Goal: Information Seeking & Learning: Learn about a topic

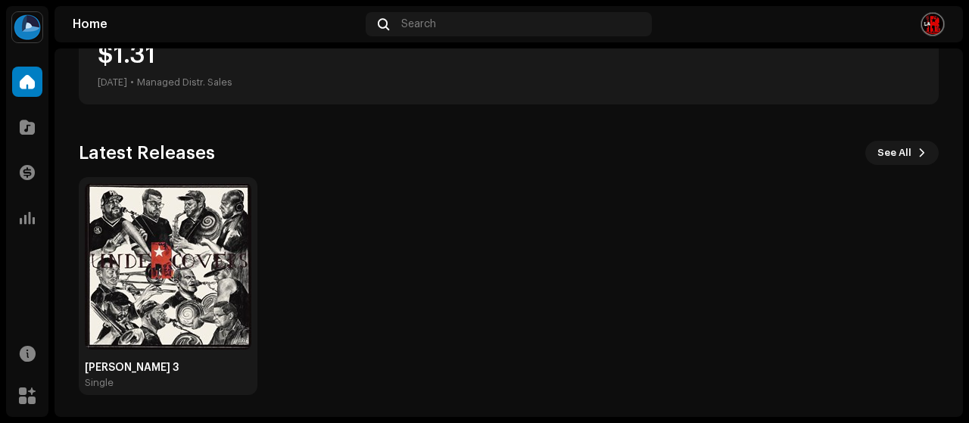
scroll to position [323, 0]
click at [880, 150] on span "See All" at bounding box center [894, 152] width 34 height 30
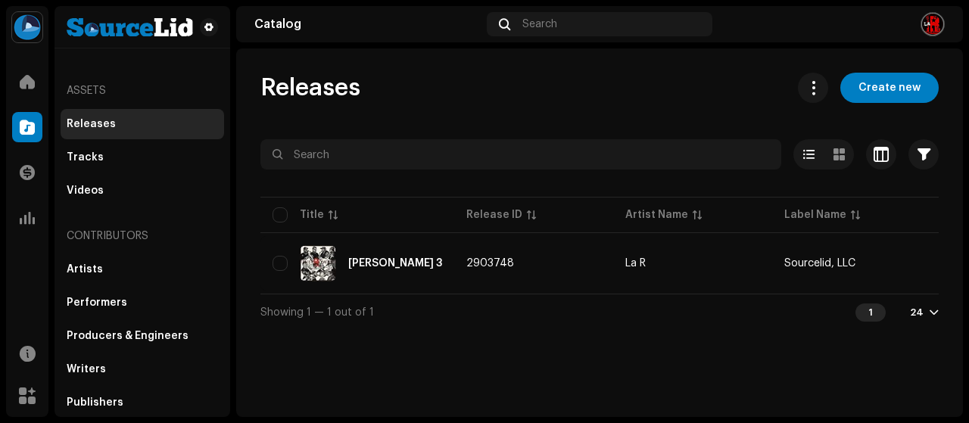
click at [96, 94] on div "Assets" at bounding box center [142, 91] width 163 height 36
click at [26, 81] on span at bounding box center [27, 82] width 15 height 12
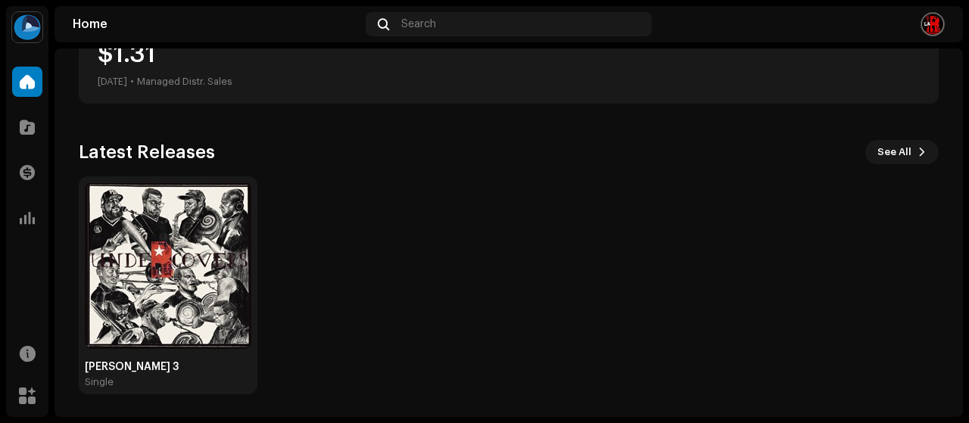
scroll to position [118, 0]
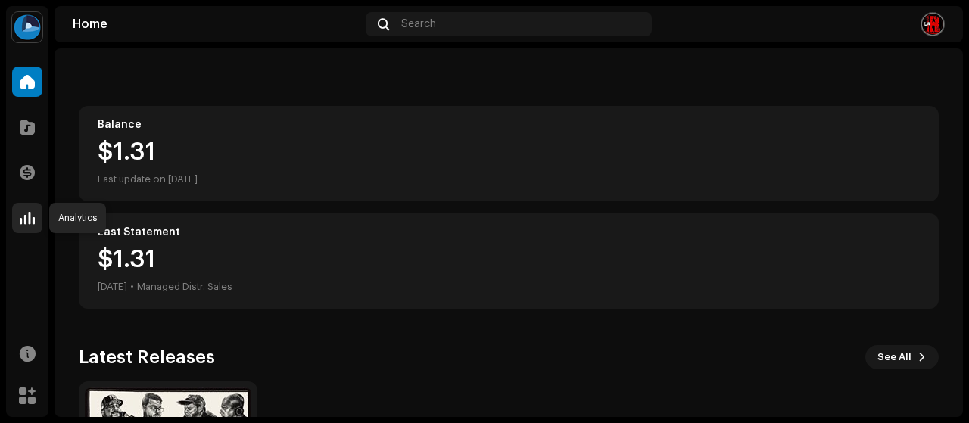
click at [30, 214] on span at bounding box center [27, 218] width 15 height 12
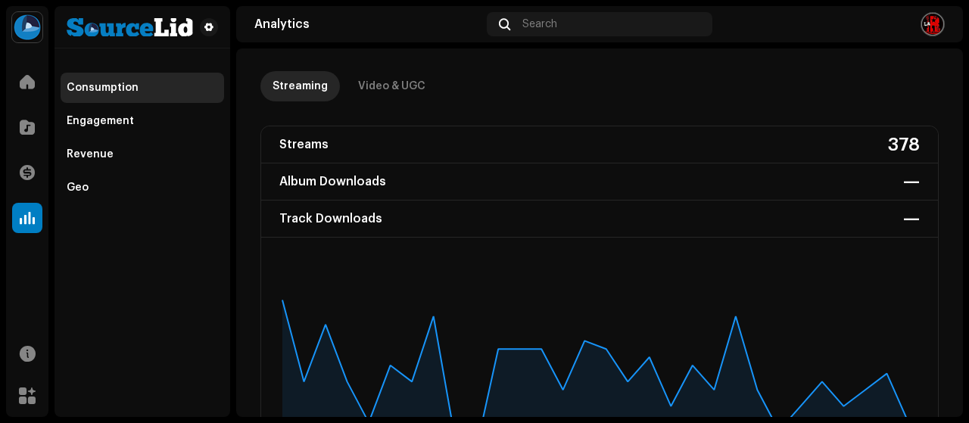
scroll to position [58, 0]
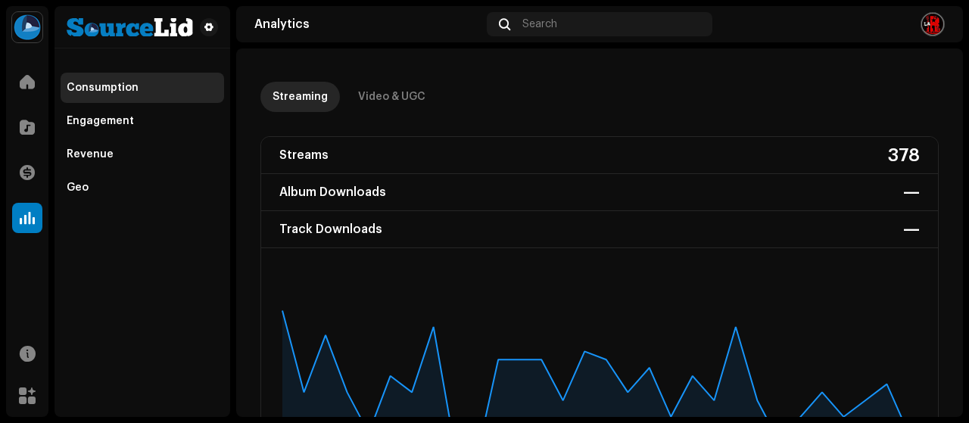
click at [32, 31] on img at bounding box center [27, 27] width 30 height 30
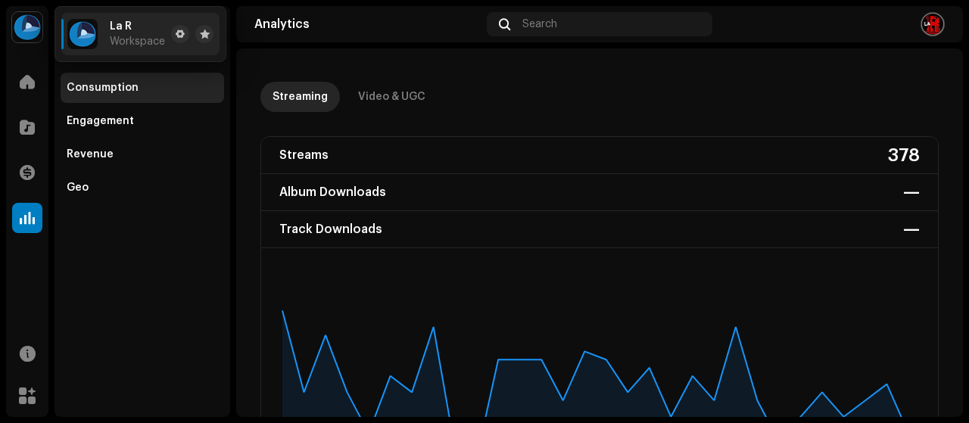
click at [90, 37] on img at bounding box center [82, 34] width 30 height 30
click at [120, 37] on span "Workspace" at bounding box center [137, 42] width 55 height 12
drag, startPoint x: 117, startPoint y: 26, endPoint x: 79, endPoint y: 25, distance: 37.9
click at [110, 26] on span "La R" at bounding box center [121, 26] width 22 height 12
click at [20, 26] on img at bounding box center [27, 27] width 30 height 30
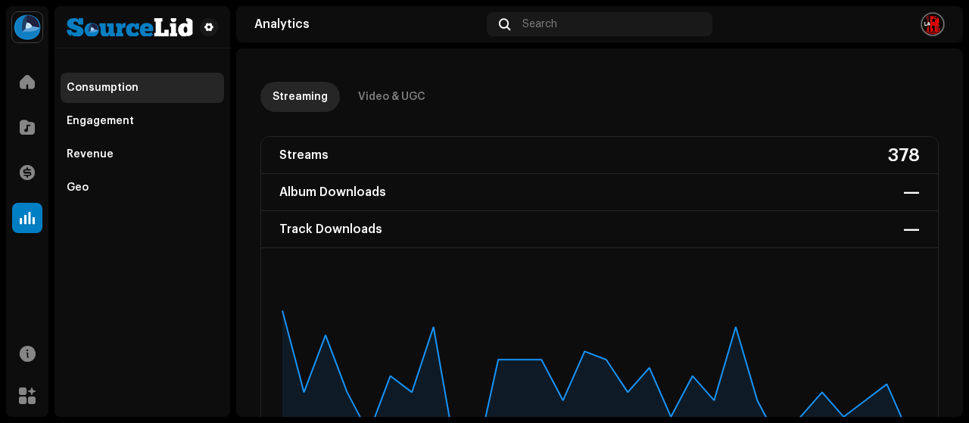
click at [931, 20] on img at bounding box center [932, 24] width 24 height 24
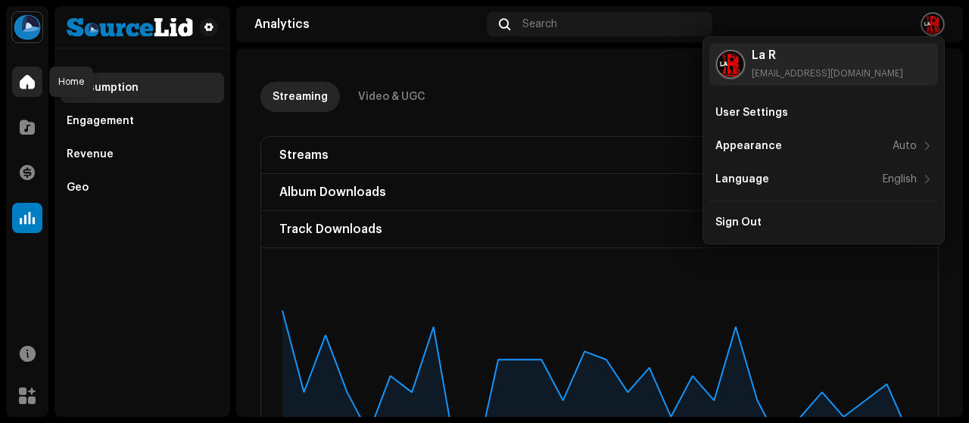
click at [30, 80] on span at bounding box center [27, 82] width 15 height 12
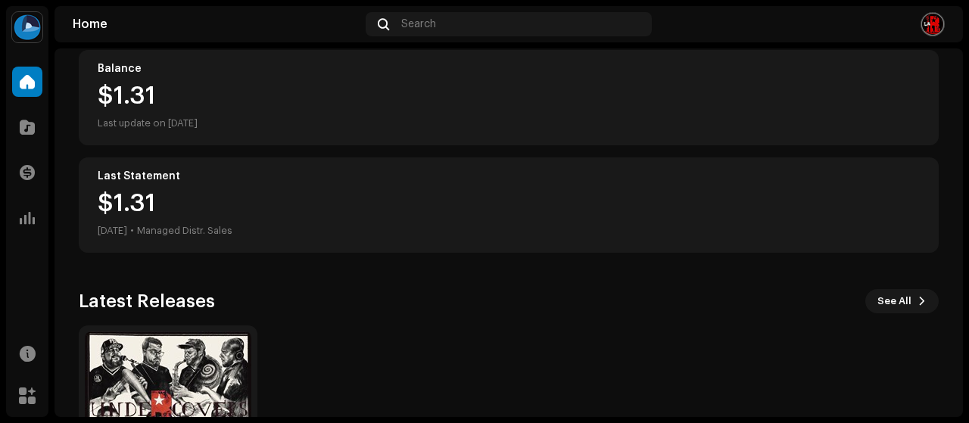
scroll to position [207, 0]
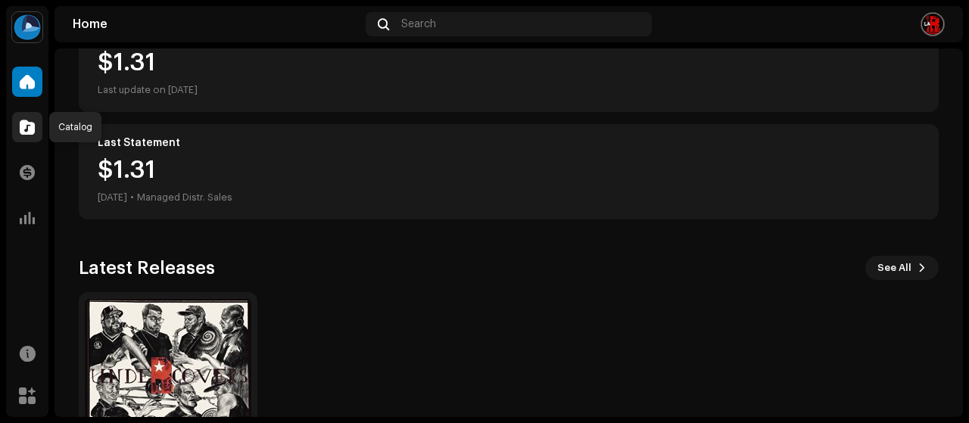
click at [27, 121] on span at bounding box center [27, 127] width 15 height 12
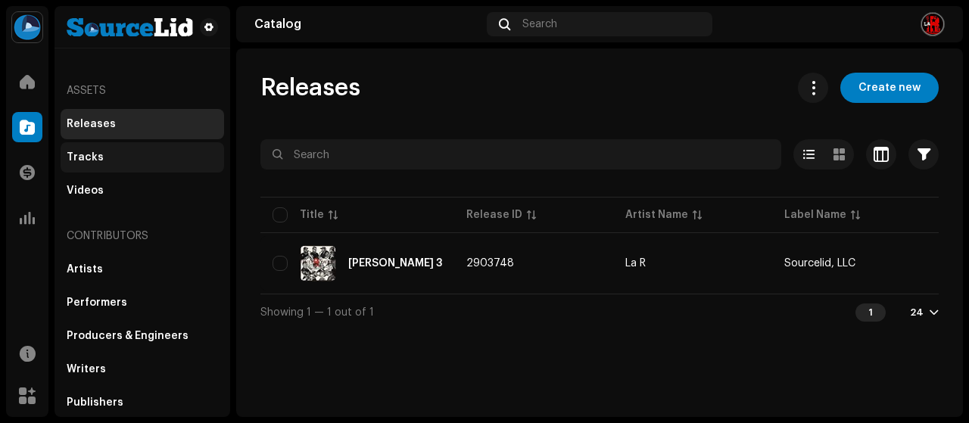
click at [126, 157] on div "Tracks" at bounding box center [142, 157] width 151 height 12
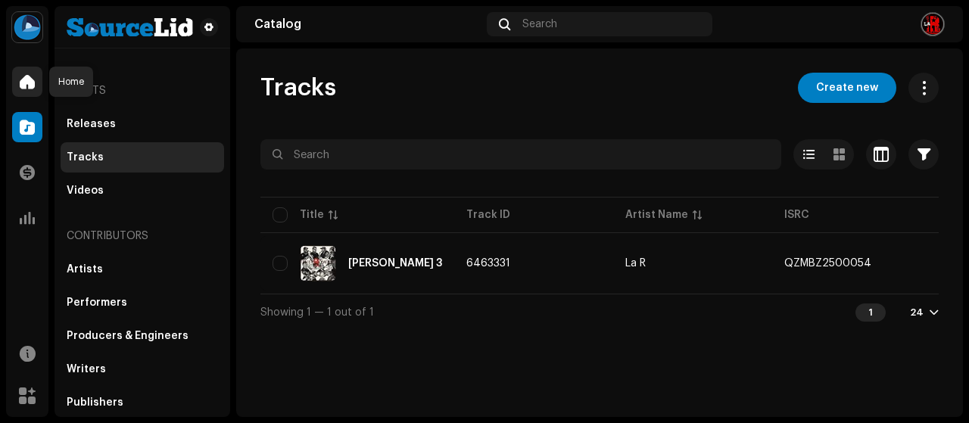
click at [23, 76] on span at bounding box center [27, 82] width 15 height 12
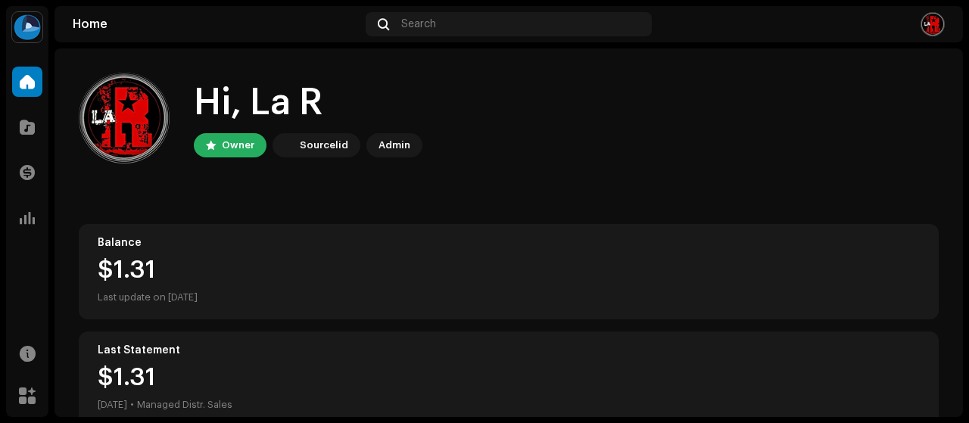
click at [25, 23] on img at bounding box center [27, 27] width 30 height 30
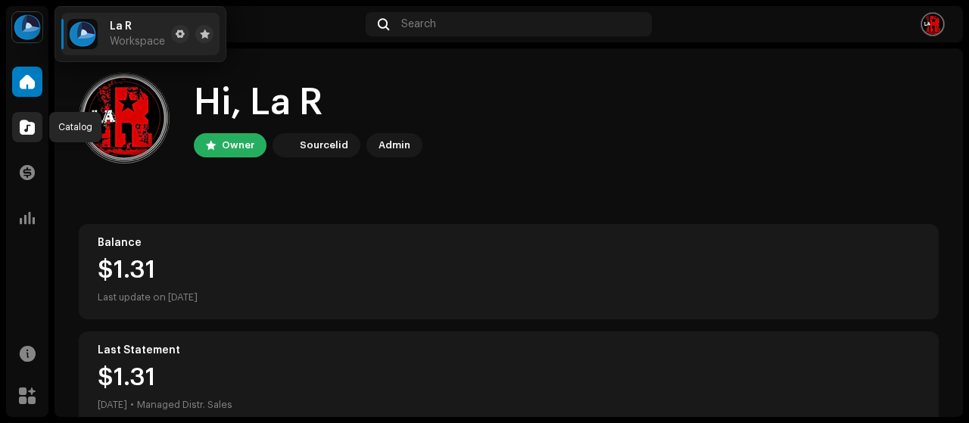
click at [28, 132] on span at bounding box center [27, 127] width 15 height 12
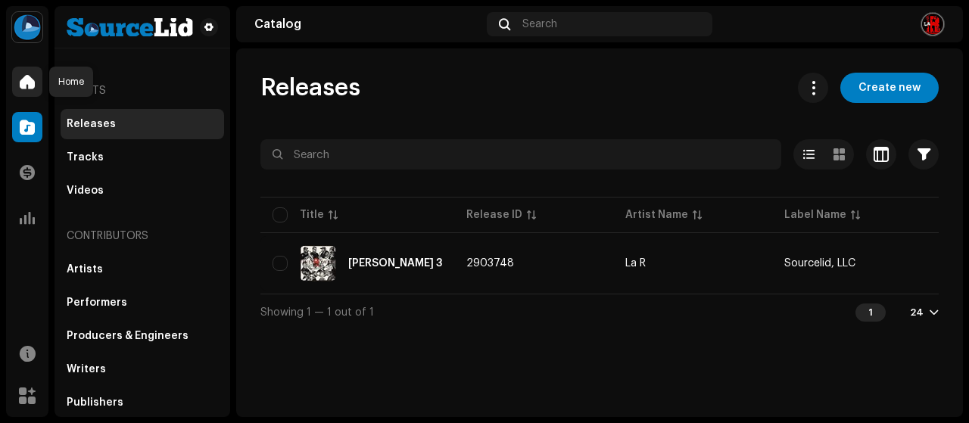
click at [24, 84] on span at bounding box center [27, 82] width 15 height 12
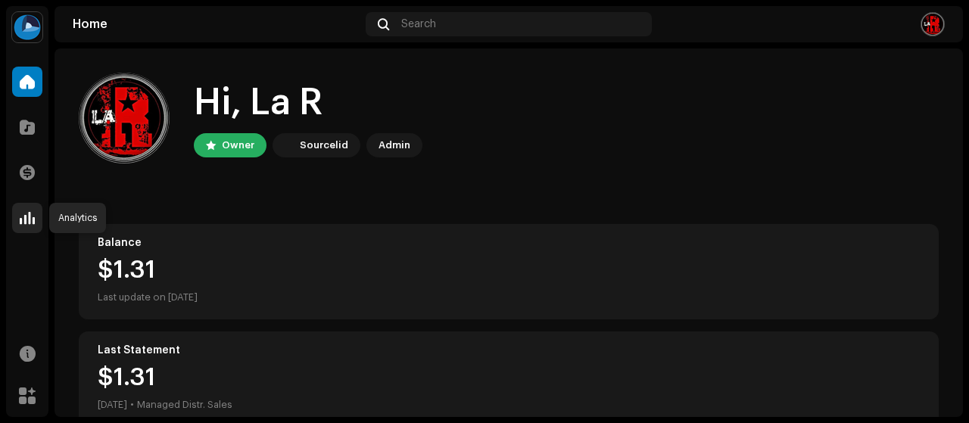
click at [26, 213] on span at bounding box center [27, 218] width 15 height 12
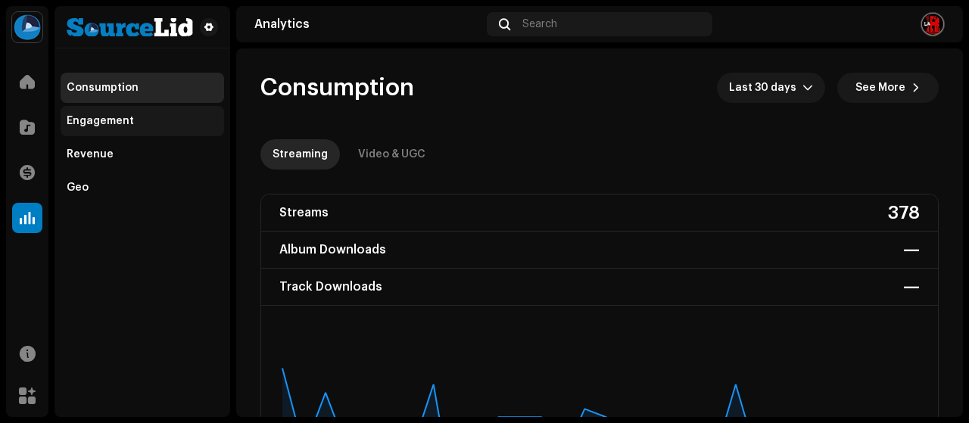
click at [153, 120] on div "Engagement" at bounding box center [142, 121] width 151 height 12
